Goal: Task Accomplishment & Management: Complete application form

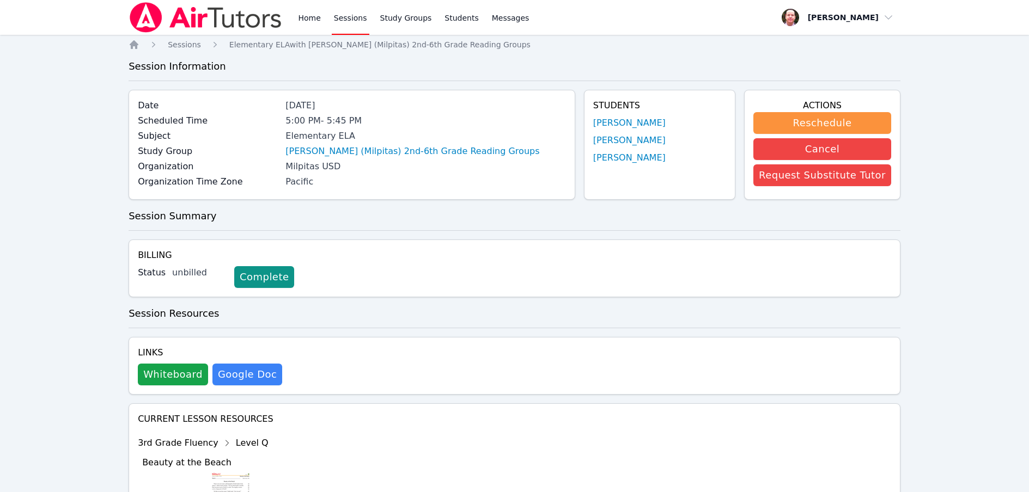
scroll to position [1304, 0]
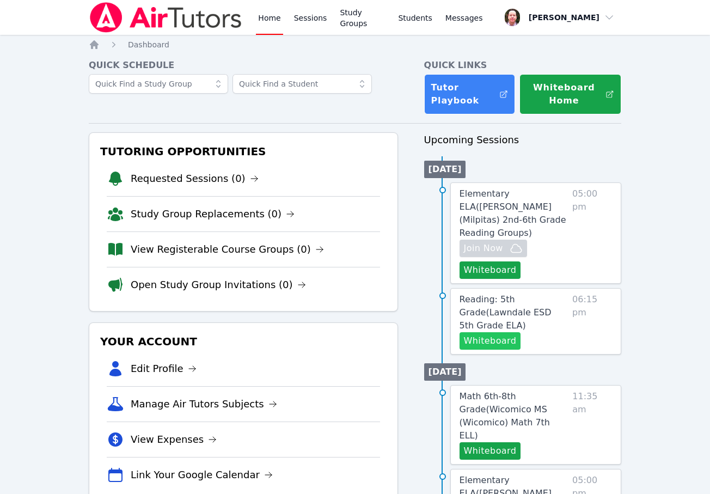
click at [502, 332] on button "Whiteboard" at bounding box center [491, 340] width 62 height 17
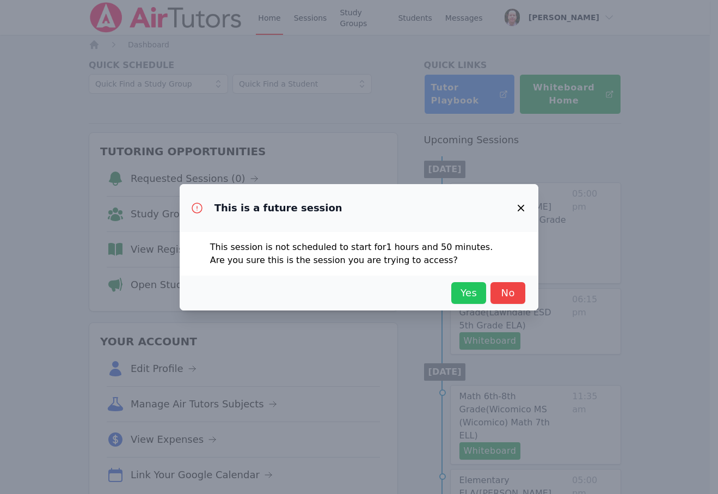
click at [471, 294] on span "Yes" at bounding box center [469, 292] width 24 height 15
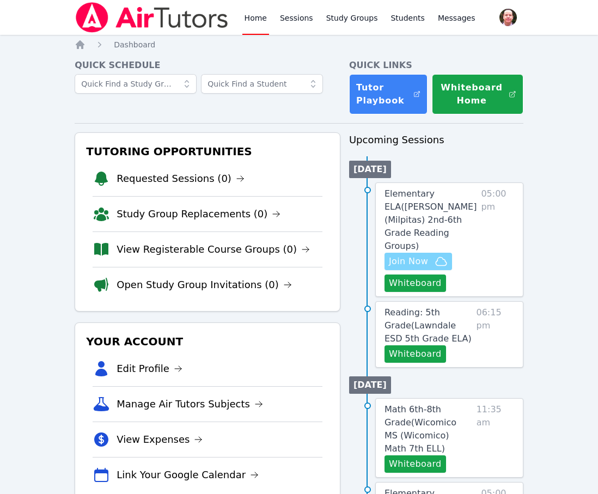
click at [420, 255] on span "Join Now" at bounding box center [408, 261] width 39 height 13
click at [412, 255] on span "Join Now" at bounding box center [408, 261] width 39 height 13
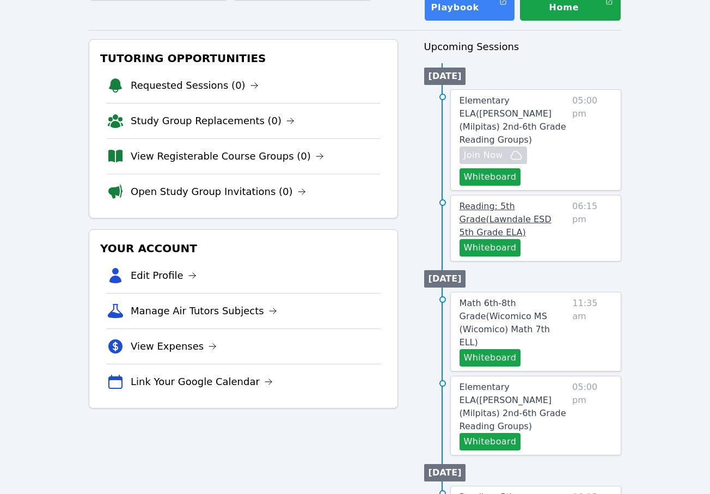
scroll to position [93, 0]
click at [529, 208] on span "Reading: 5th Grade ( Lawndale ESD 5th Grade ELA )" at bounding box center [506, 219] width 92 height 36
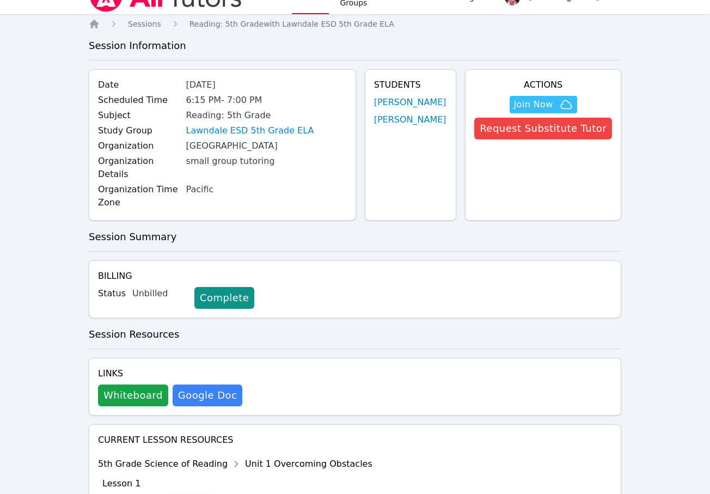
scroll to position [19, 0]
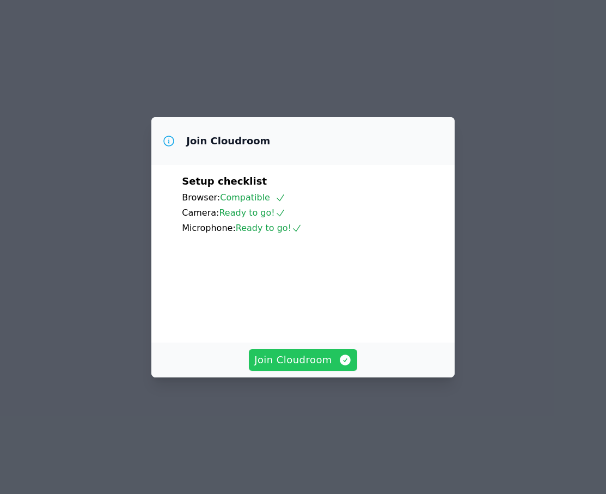
click at [320, 368] on span "Join Cloudroom" at bounding box center [302, 359] width 97 height 15
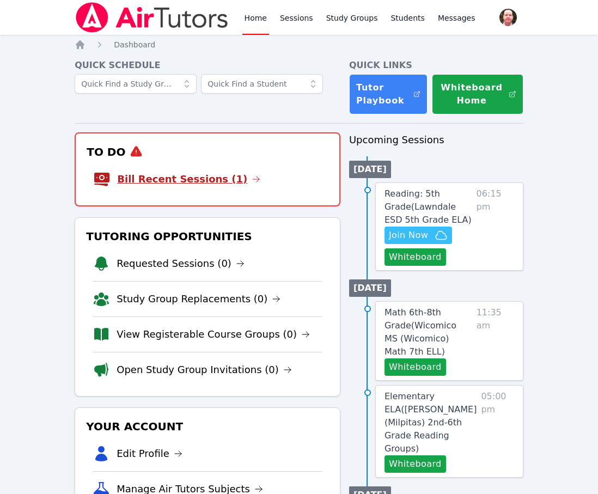
click at [219, 176] on link "Bill Recent Sessions (1)" at bounding box center [188, 179] width 143 height 15
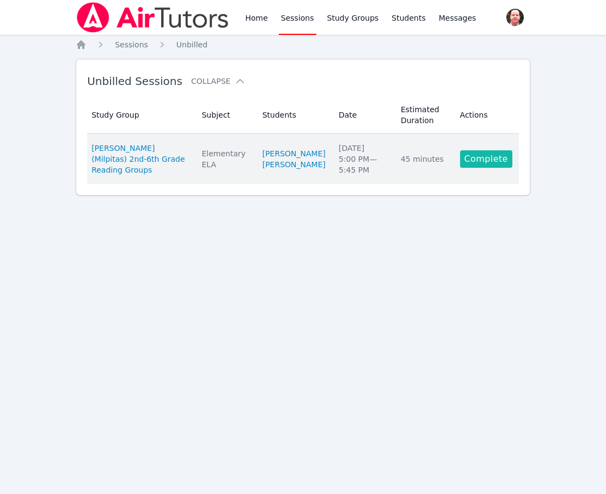
click at [479, 158] on link "Complete" at bounding box center [486, 158] width 52 height 17
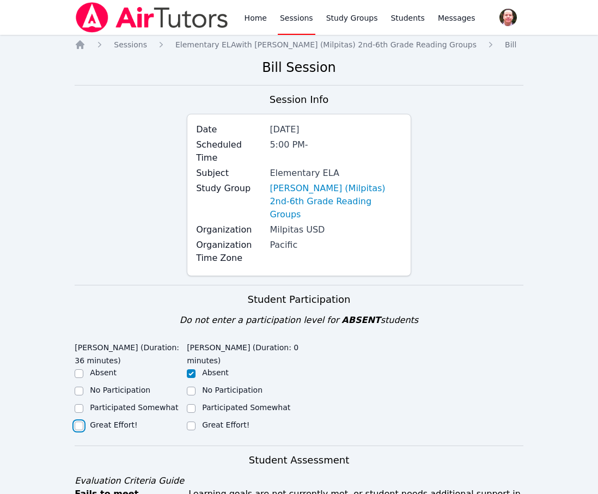
click at [82, 421] on input "Great Effort!" at bounding box center [79, 425] width 9 height 9
checkbox input "true"
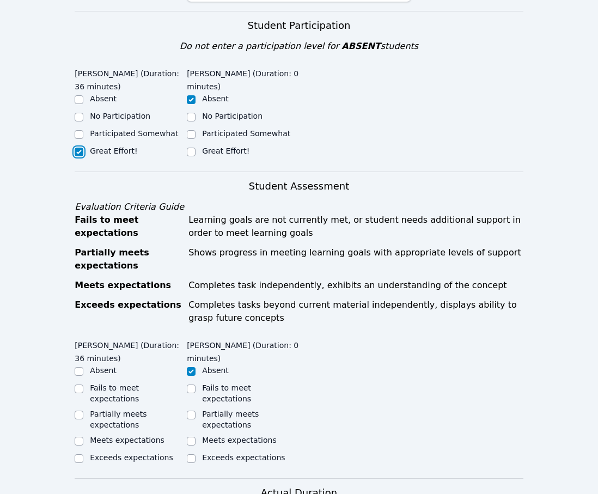
scroll to position [315, 0]
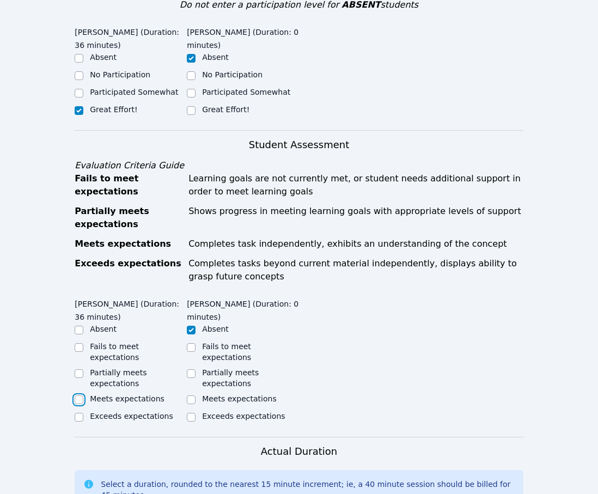
click at [78, 395] on input "Meets expectations" at bounding box center [79, 399] width 9 height 9
checkbox input "true"
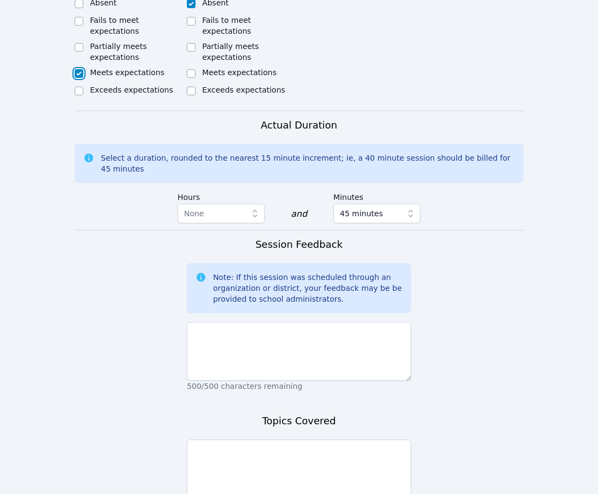
scroll to position [633, 0]
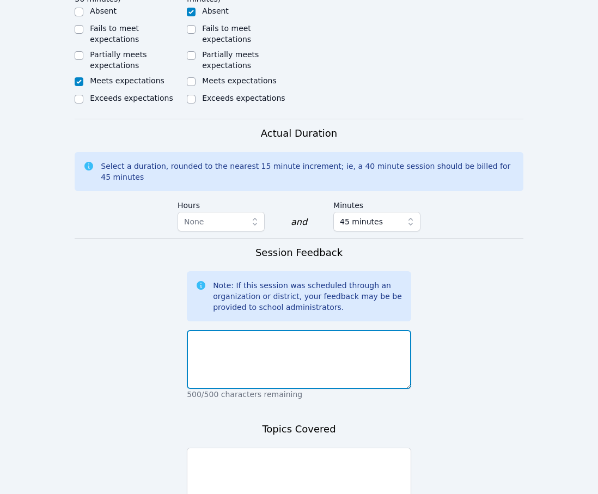
click at [333, 330] on textarea at bounding box center [299, 359] width 224 height 59
type textarea "z"
type textarea "Ian did a great job reading, thinking, and answering questions."
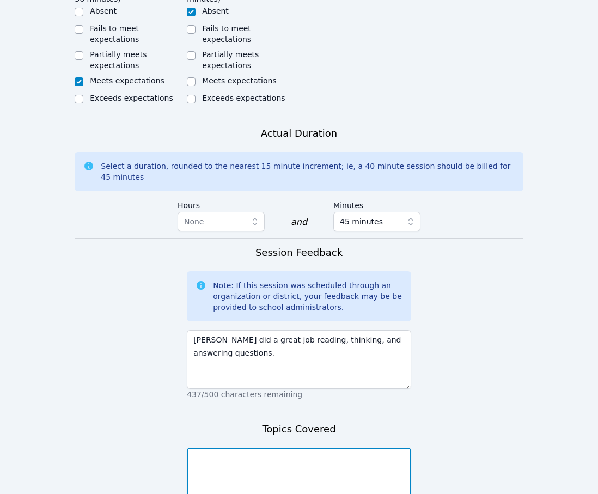
click at [213, 448] on textarea at bounding box center [299, 477] width 224 height 59
click at [295, 448] on textarea "Today we read a story called ants live everywhere" at bounding box center [299, 477] width 224 height 59
click at [371, 448] on textarea "Today we read a story called "ants live everywhere" at bounding box center [299, 477] width 224 height 59
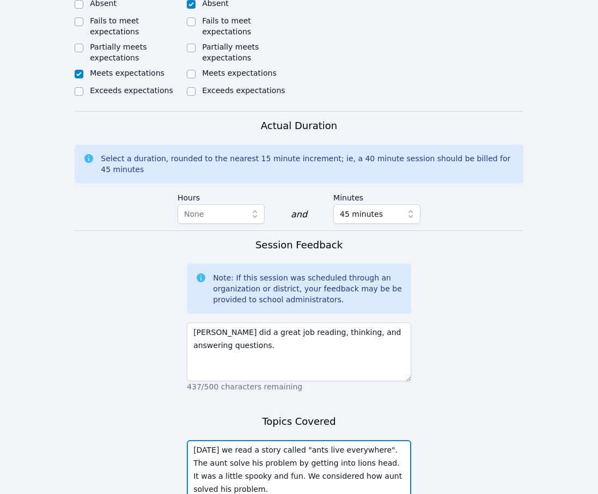
scroll to position [712, 0]
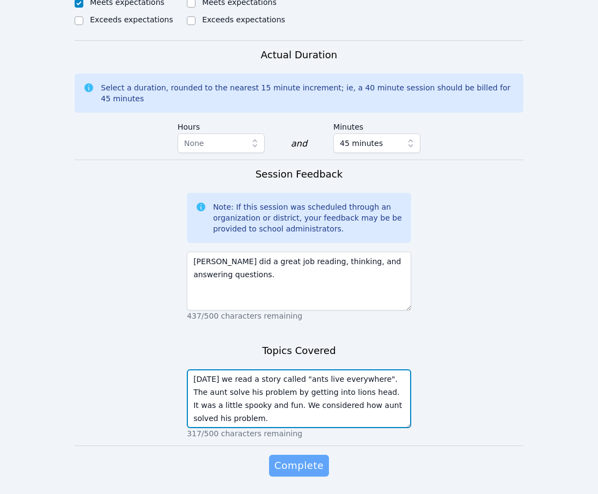
type textarea "Today we read a story called "ants live everywhere". The aunt solve his problem…"
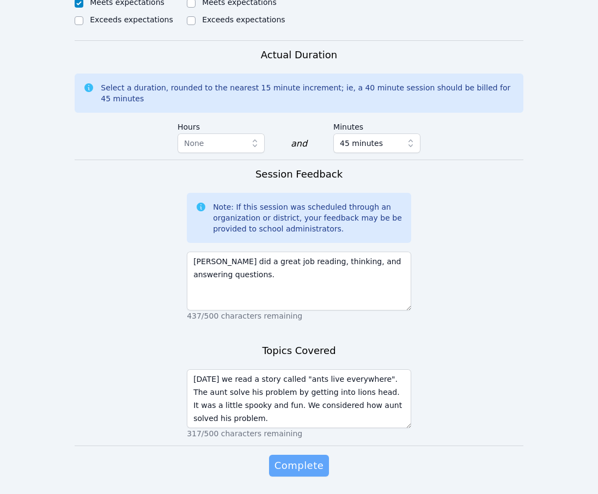
click at [309, 458] on span "Complete" at bounding box center [298, 465] width 49 height 15
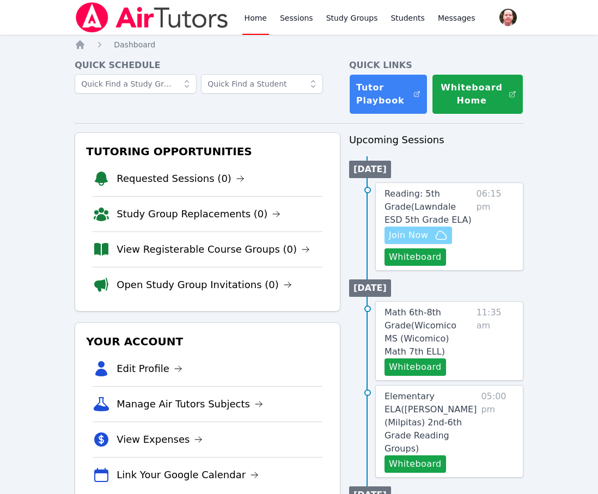
click at [409, 231] on span "Join Now" at bounding box center [408, 235] width 39 height 13
click at [412, 233] on span "Join Now" at bounding box center [408, 235] width 39 height 13
click at [405, 233] on span "Join Now" at bounding box center [408, 235] width 39 height 13
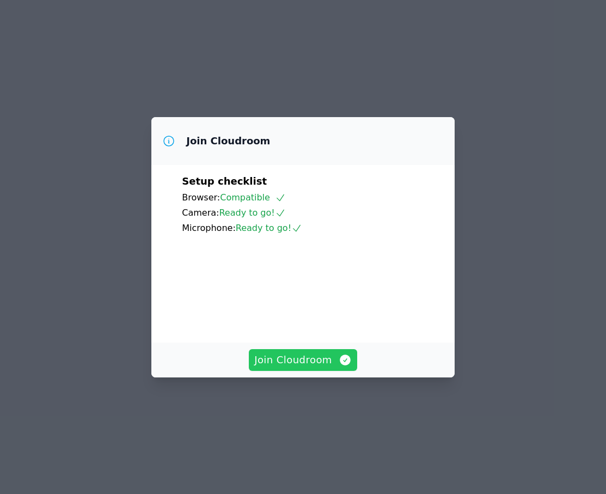
click at [304, 368] on span "Join Cloudroom" at bounding box center [302, 359] width 97 height 15
click at [318, 368] on span "Join Cloudroom" at bounding box center [302, 359] width 97 height 15
click at [314, 368] on span "Join Cloudroom" at bounding box center [302, 359] width 97 height 15
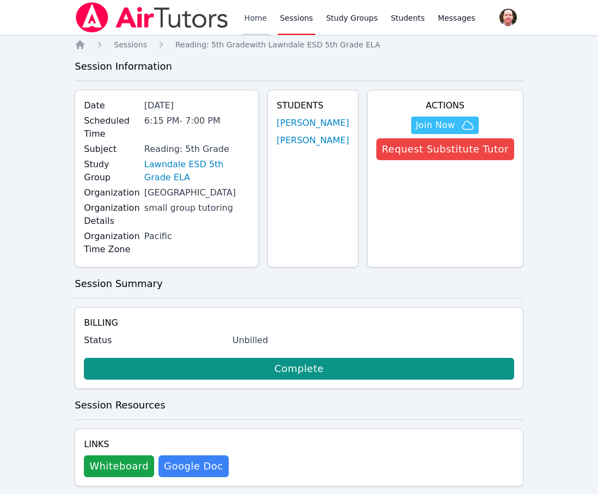
click at [252, 16] on link "Home" at bounding box center [255, 17] width 27 height 35
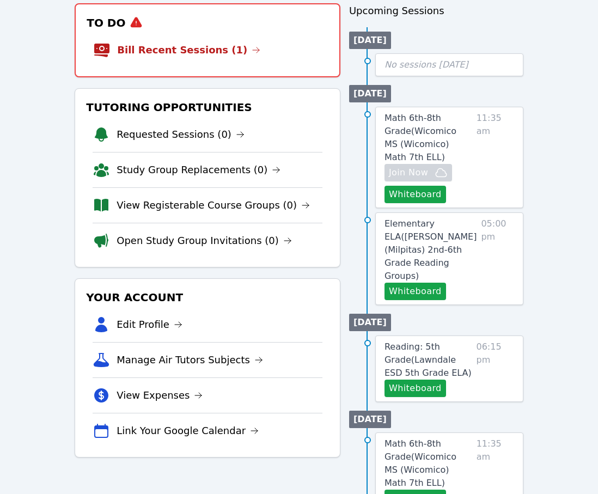
scroll to position [118, 0]
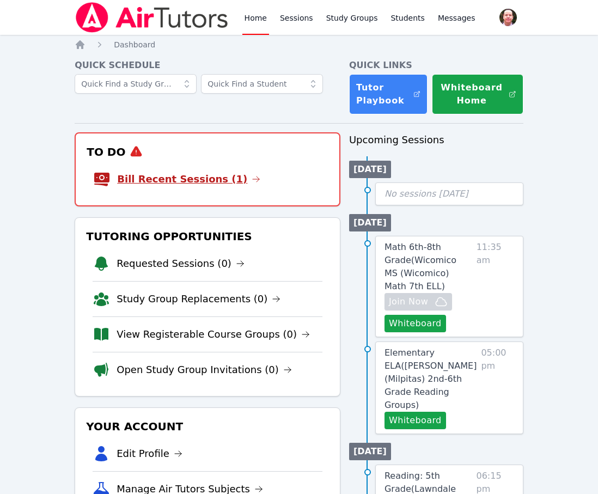
click at [191, 182] on link "Bill Recent Sessions (1)" at bounding box center [188, 179] width 143 height 15
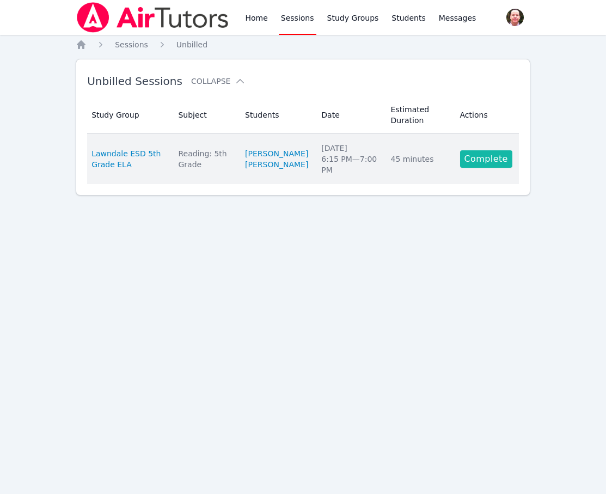
click at [484, 160] on link "Complete" at bounding box center [486, 158] width 52 height 17
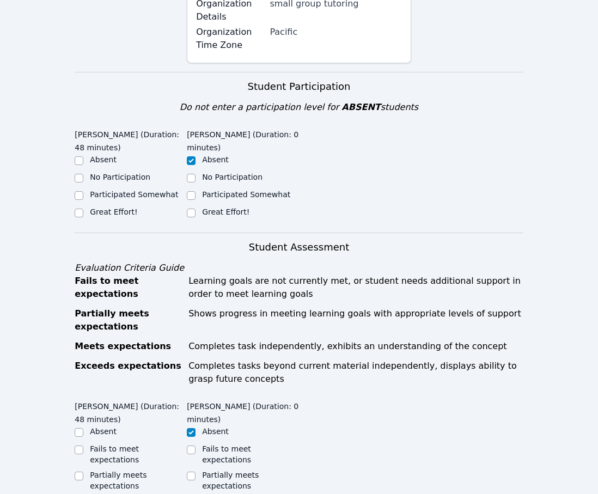
scroll to position [204, 0]
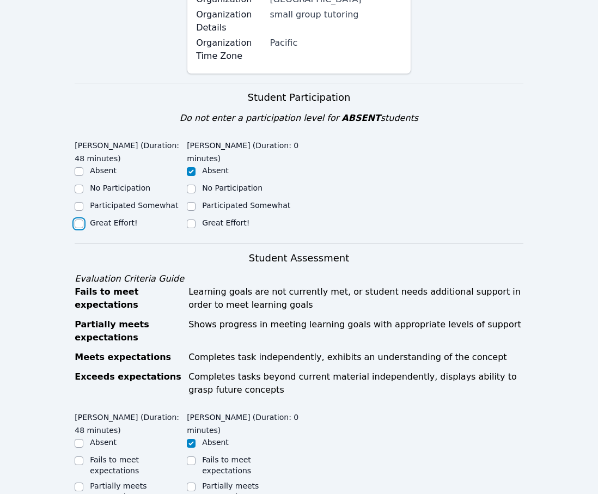
click at [80, 222] on input "Great Effort!" at bounding box center [79, 223] width 9 height 9
checkbox input "true"
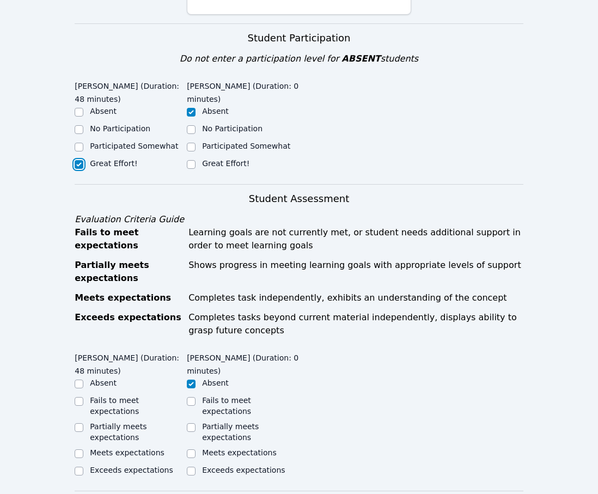
scroll to position [401, 0]
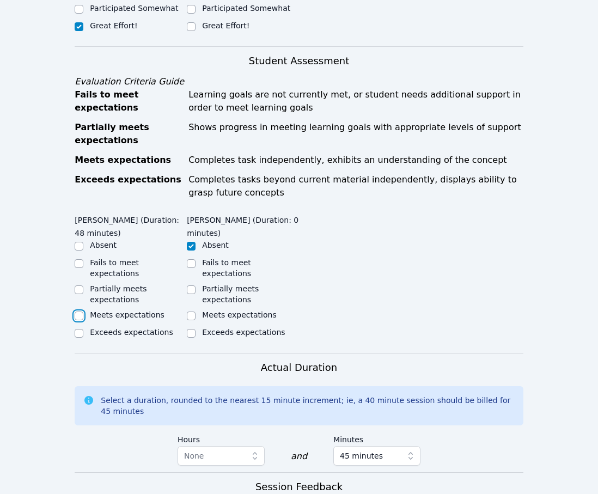
click at [80, 311] on input "Meets expectations" at bounding box center [79, 315] width 9 height 9
checkbox input "true"
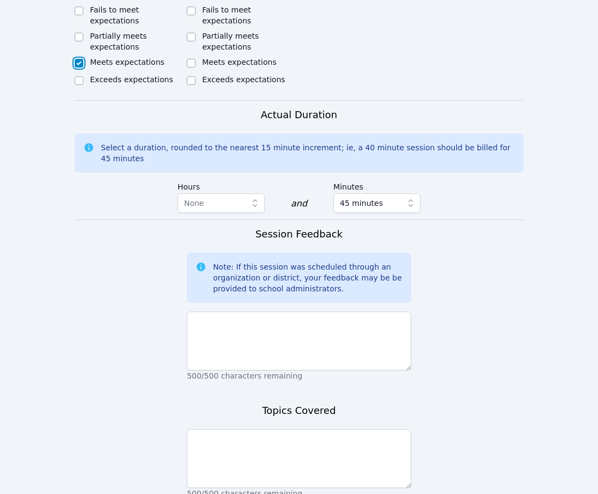
scroll to position [702, 0]
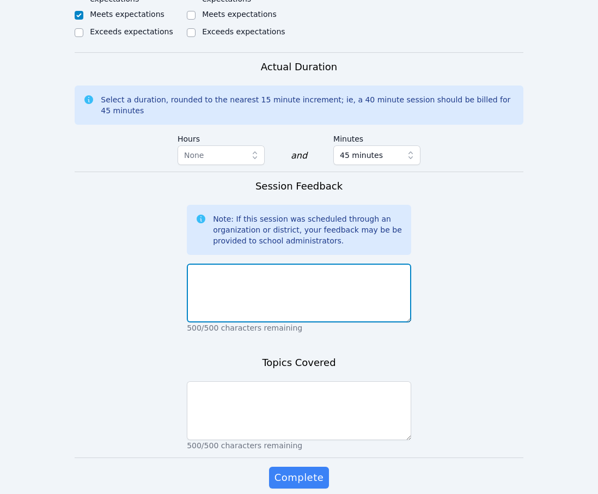
click at [286, 283] on textarea at bounding box center [299, 293] width 224 height 59
paste textarea "Angel did a great job reading, analyzing, and answering questions."
type textarea "Angel did a great job reading, analyzing, and answering questions."
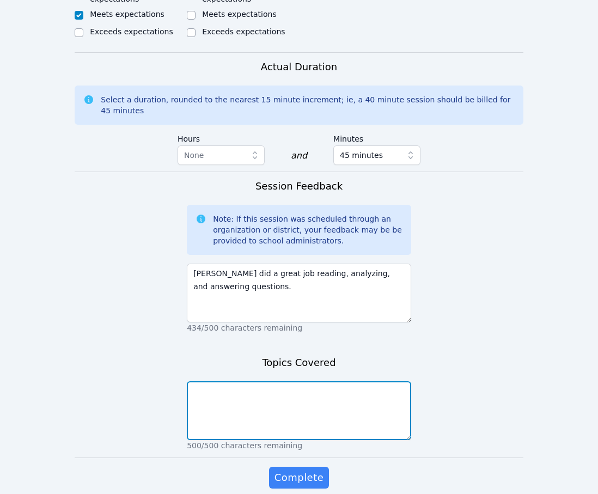
click at [273, 389] on textarea at bounding box center [299, 410] width 224 height 59
paste textarea "Our unit is about overcoming obstacles. We read a story about a goalie who trip…"
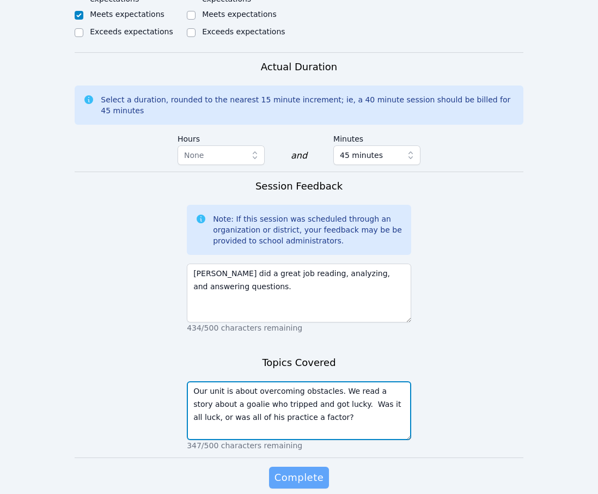
type textarea "Our unit is about overcoming obstacles. We read a story about a goalie who trip…"
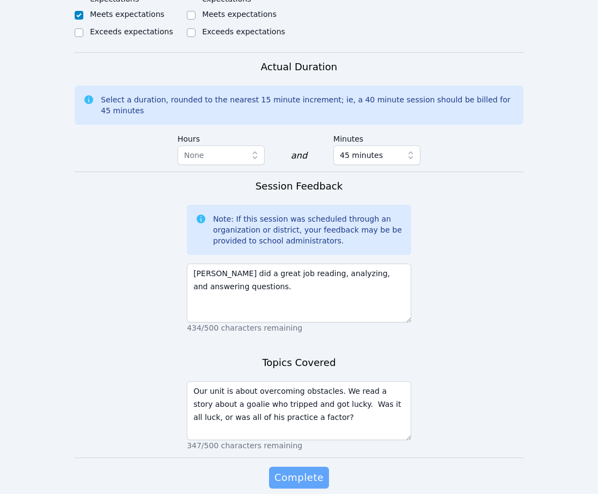
click at [315, 470] on span "Complete" at bounding box center [298, 477] width 49 height 15
